Goal: Task Accomplishment & Management: Manage account settings

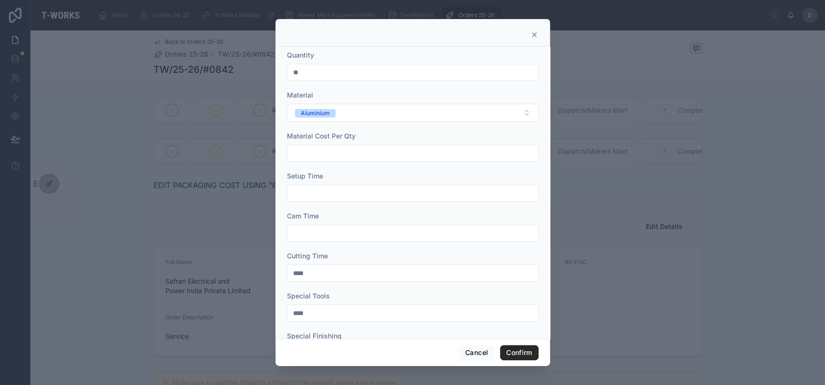
scroll to position [320, 0]
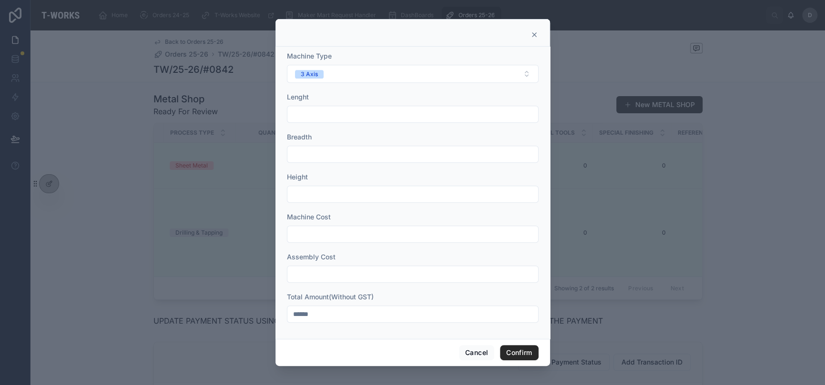
click at [532, 35] on icon at bounding box center [534, 35] width 8 height 8
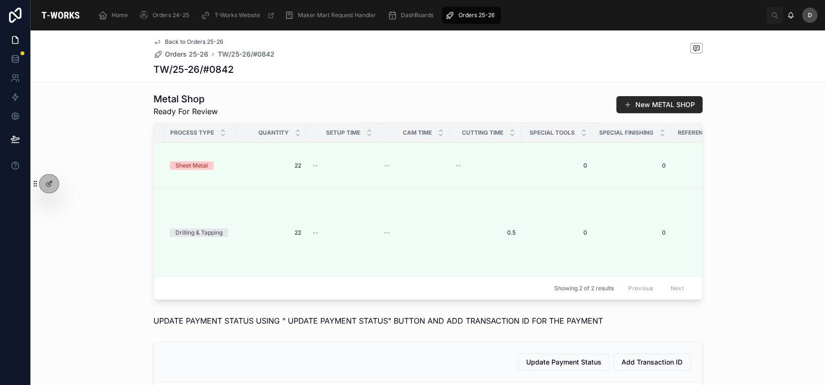
scroll to position [0, 0]
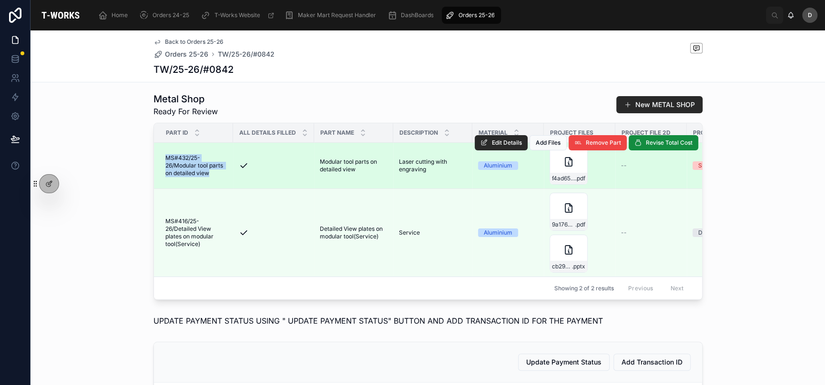
drag, startPoint x: 162, startPoint y: 170, endPoint x: 209, endPoint y: 199, distance: 54.8
click at [209, 189] on td "MS#432/25-26/Modular tool parts on detailed view MS#432/25-26/Modular tool part…" at bounding box center [193, 166] width 79 height 46
copy span "MS#432/25-26/Modular tool parts on detailed view"
click at [507, 147] on span "Edit Details" at bounding box center [507, 143] width 30 height 8
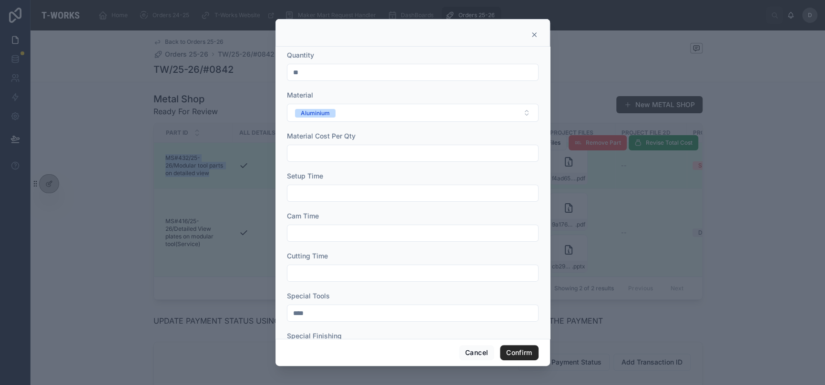
scroll to position [320, 0]
click at [524, 354] on button "Confirm" at bounding box center [519, 352] width 38 height 15
click at [536, 35] on icon at bounding box center [534, 35] width 8 height 8
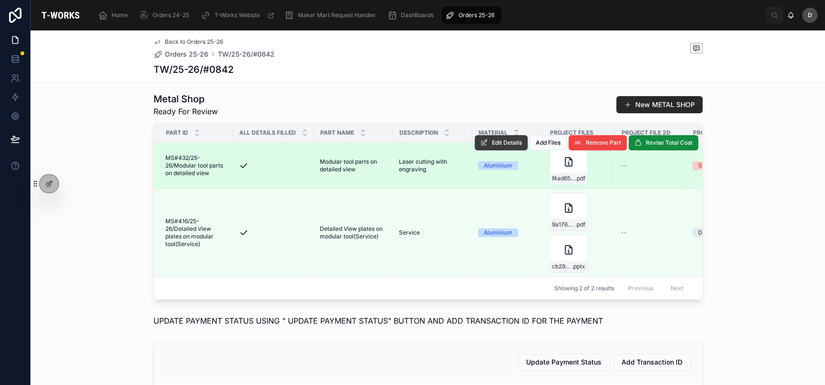
click at [498, 147] on span "Edit Details" at bounding box center [507, 143] width 30 height 8
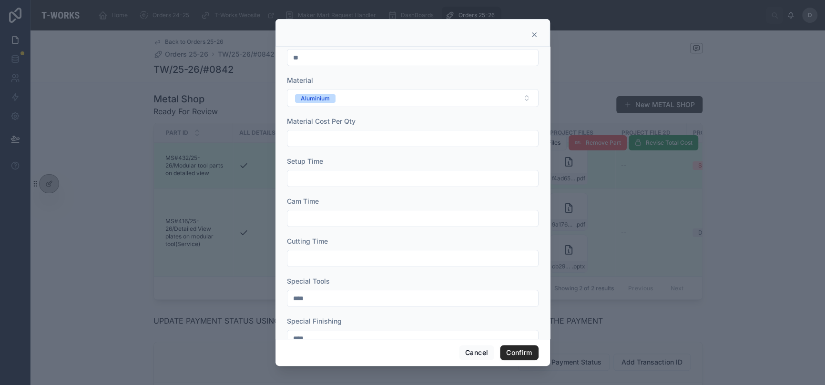
scroll to position [16, 0]
click at [533, 33] on icon at bounding box center [534, 35] width 8 height 8
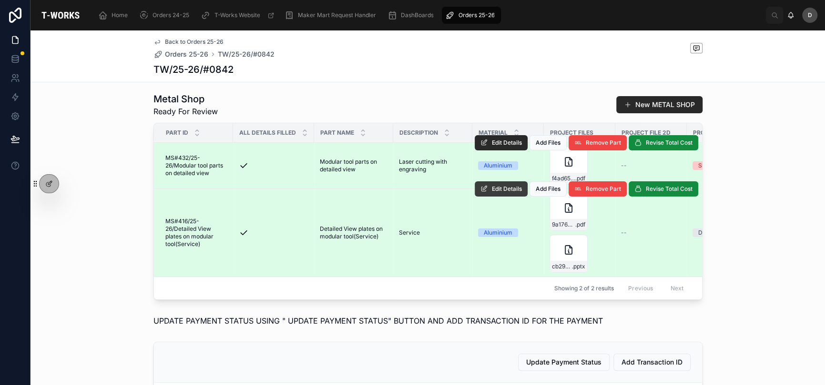
click at [510, 196] on button "Edit Details" at bounding box center [501, 189] width 53 height 15
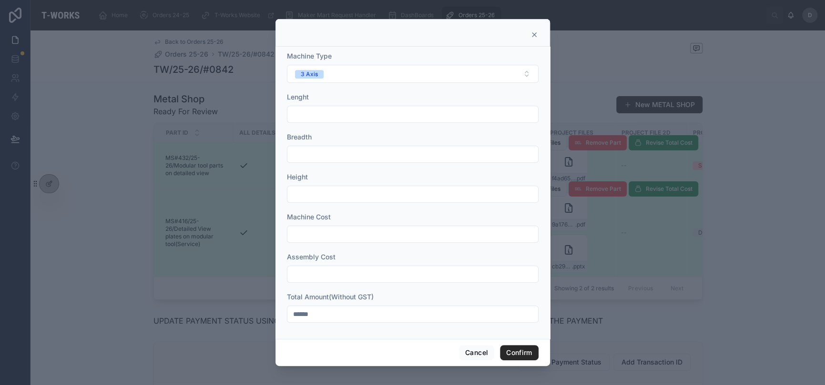
scroll to position [320, 0]
click at [533, 34] on icon at bounding box center [534, 35] width 4 height 4
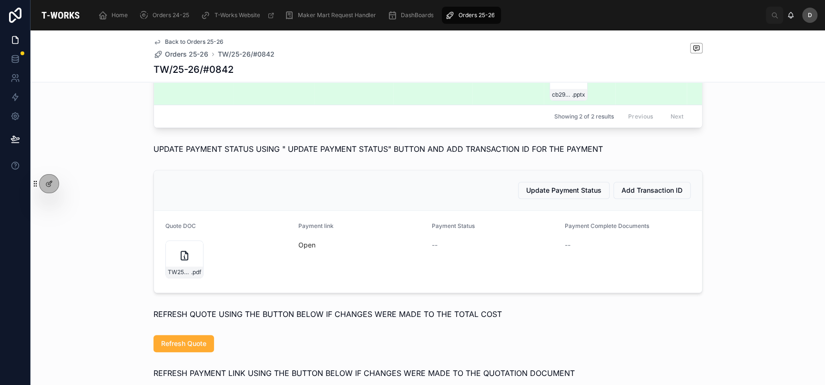
scroll to position [508, 0]
